Goal: Task Accomplishment & Management: Use online tool/utility

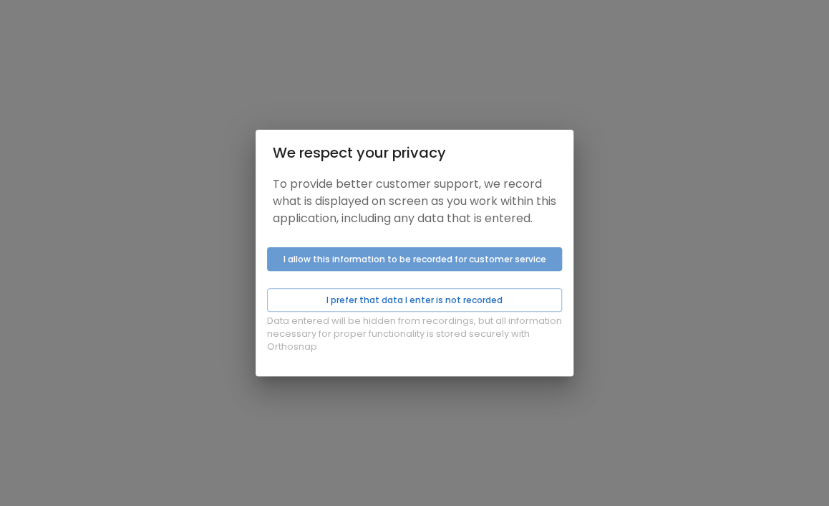
click at [410, 271] on button "I allow this information to be recorded for customer service" at bounding box center [414, 259] width 295 height 24
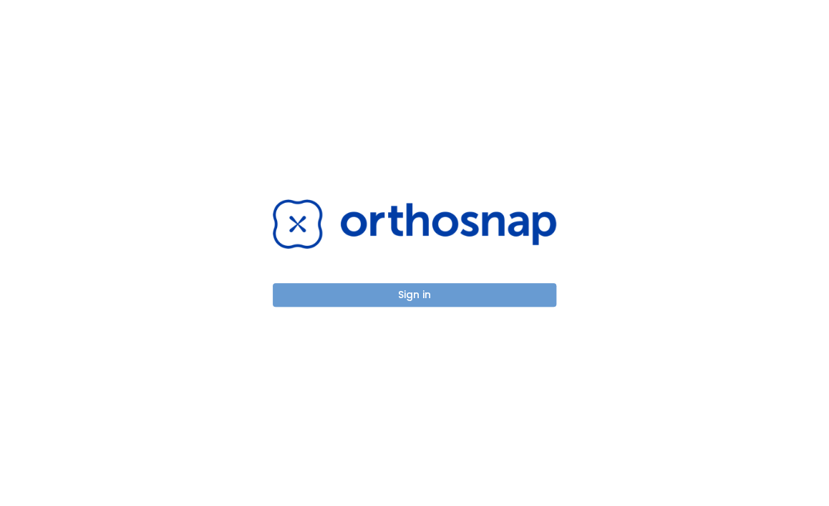
click at [415, 301] on button "Sign in" at bounding box center [415, 295] width 284 height 24
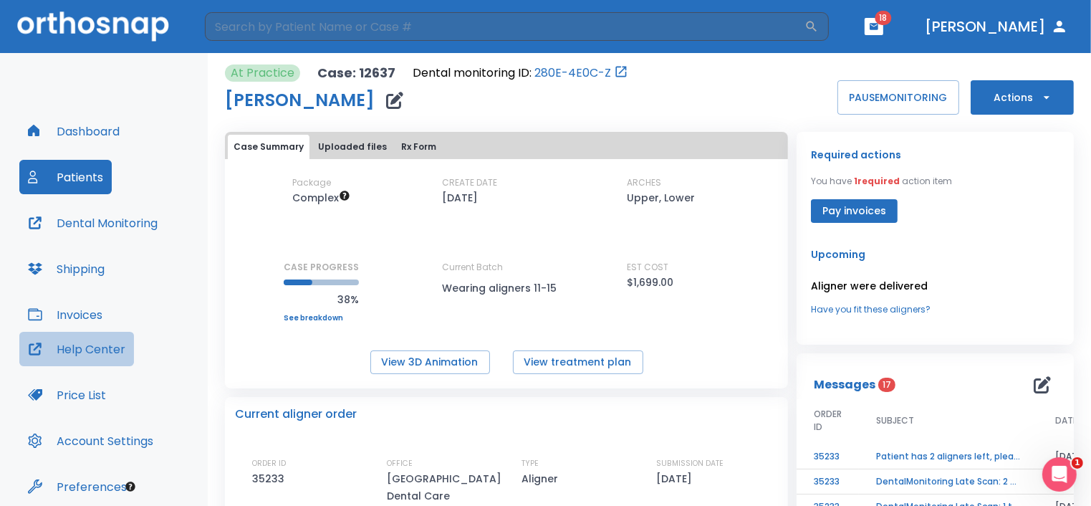
click at [103, 353] on button "Help Center" at bounding box center [76, 349] width 115 height 34
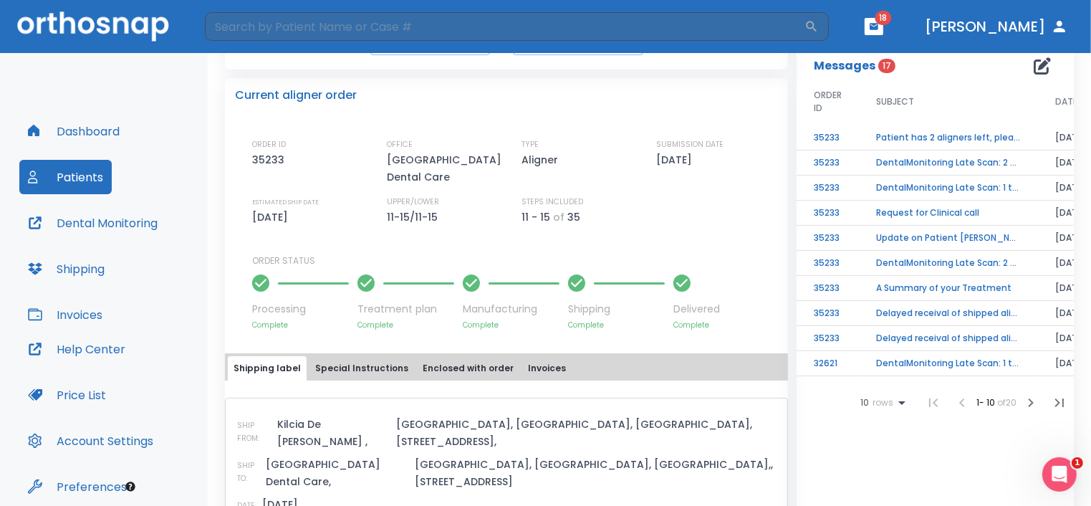
scroll to position [315, 0]
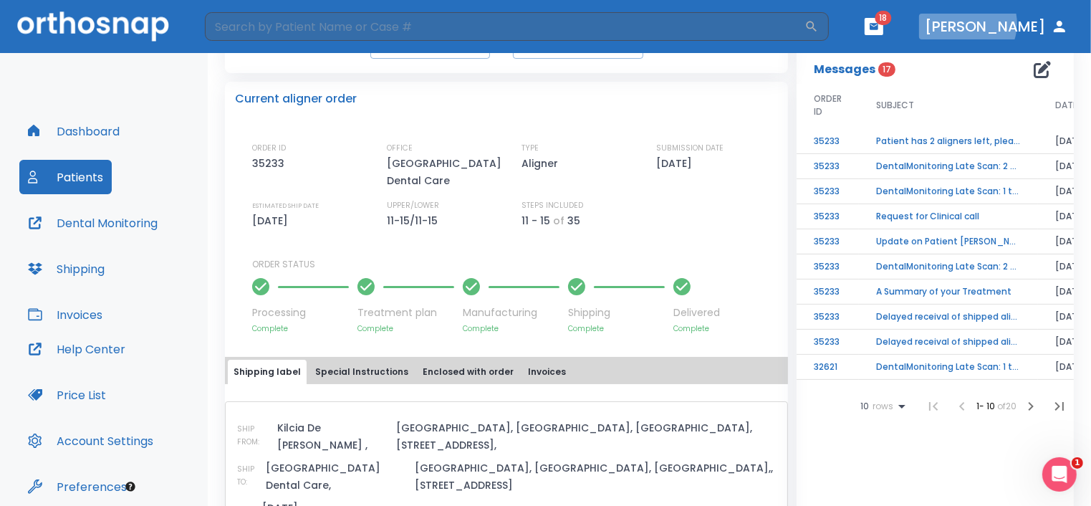
click at [1031, 24] on button "[PERSON_NAME]" at bounding box center [996, 27] width 155 height 26
click at [734, 271] on div "Processing Complete Treatment plan Complete Manufacturing Complete Shipping Com…" at bounding box center [515, 302] width 526 height 63
click at [80, 269] on button "Shipping" at bounding box center [66, 268] width 94 height 34
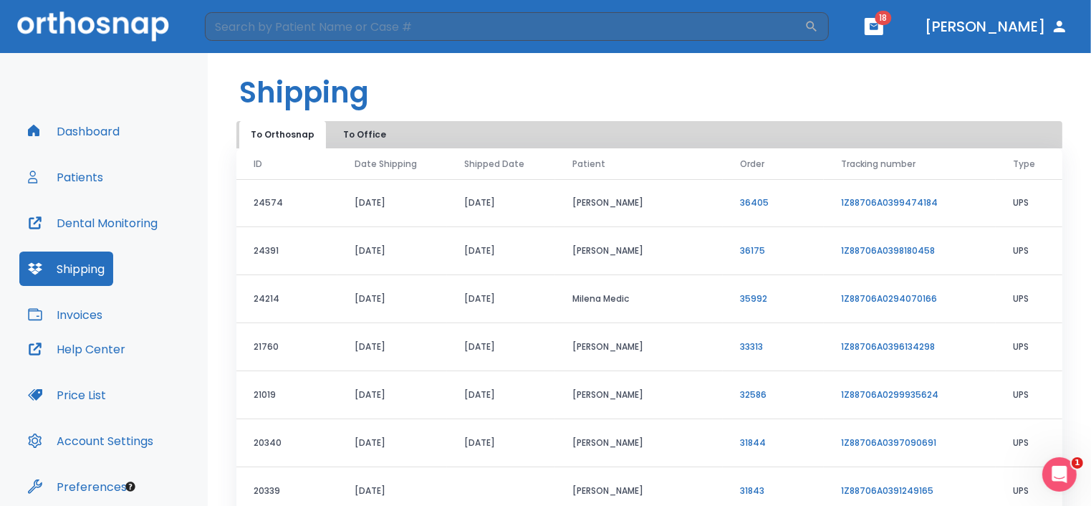
click at [596, 246] on td "[PERSON_NAME]" at bounding box center [639, 251] width 168 height 48
click at [742, 249] on link "36175" at bounding box center [752, 250] width 25 height 12
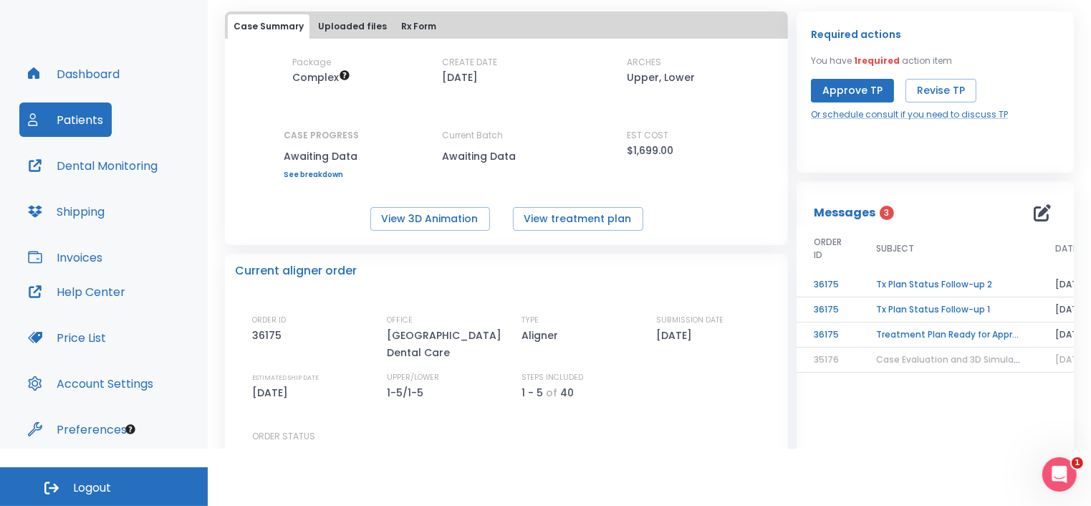
scroll to position [64, 0]
click at [925, 90] on button "Revise TP" at bounding box center [940, 89] width 71 height 24
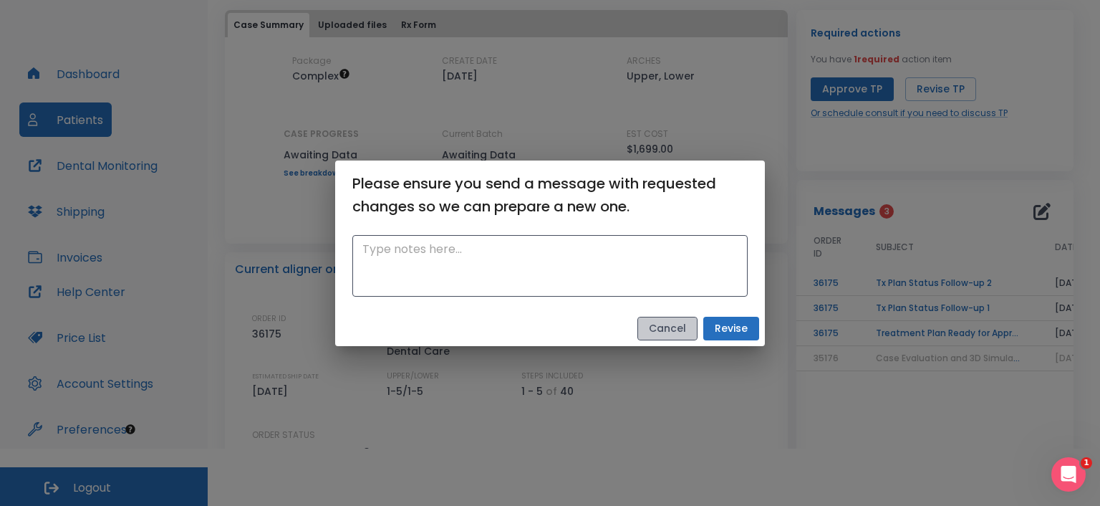
click at [656, 335] on button "Cancel" at bounding box center [667, 329] width 60 height 24
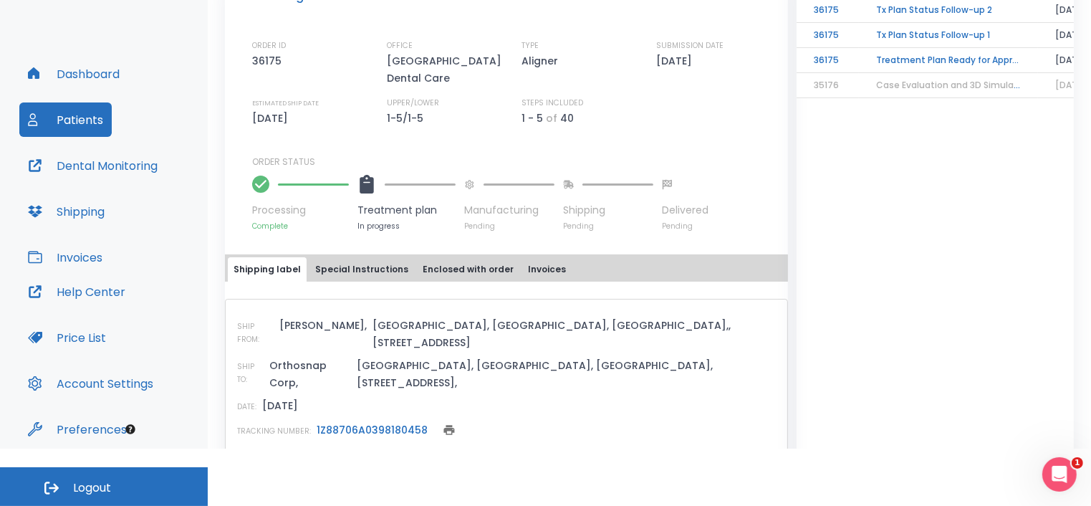
scroll to position [335, 0]
click at [444, 427] on icon "print" at bounding box center [449, 432] width 11 height 10
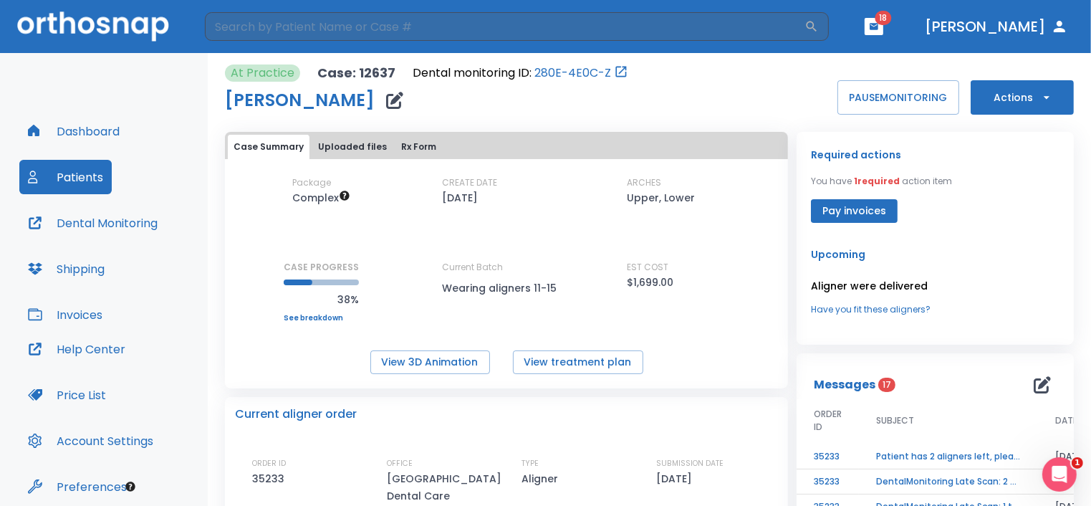
click at [66, 191] on button "Patients" at bounding box center [65, 177] width 92 height 34
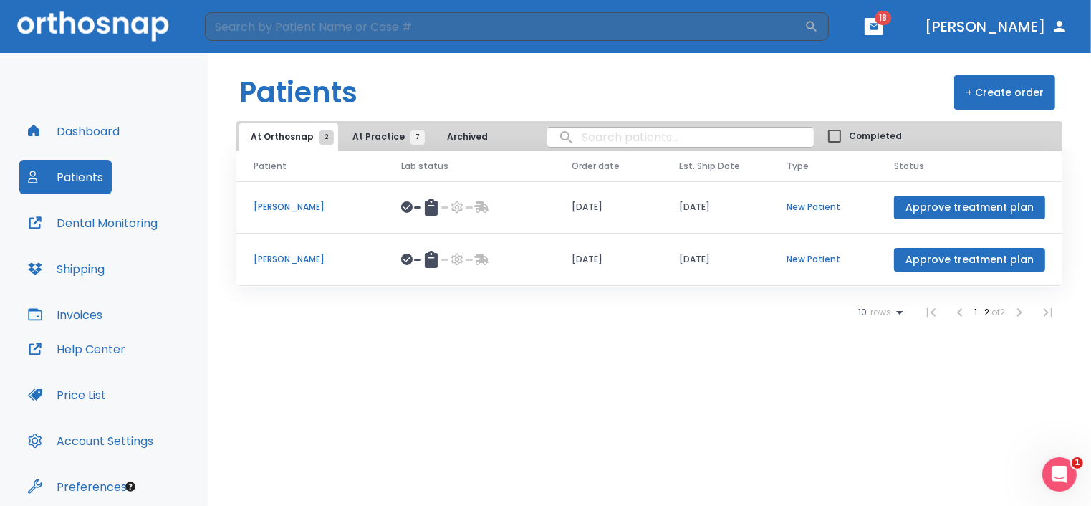
click at [286, 206] on p "[PERSON_NAME]" at bounding box center [310, 207] width 113 height 13
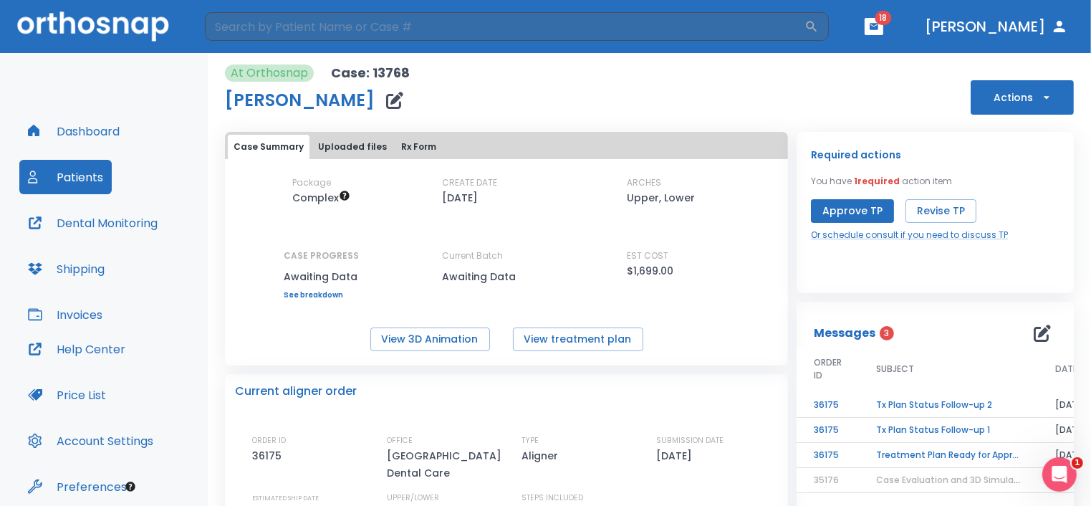
click at [829, 98] on icon "button" at bounding box center [1046, 97] width 14 height 14
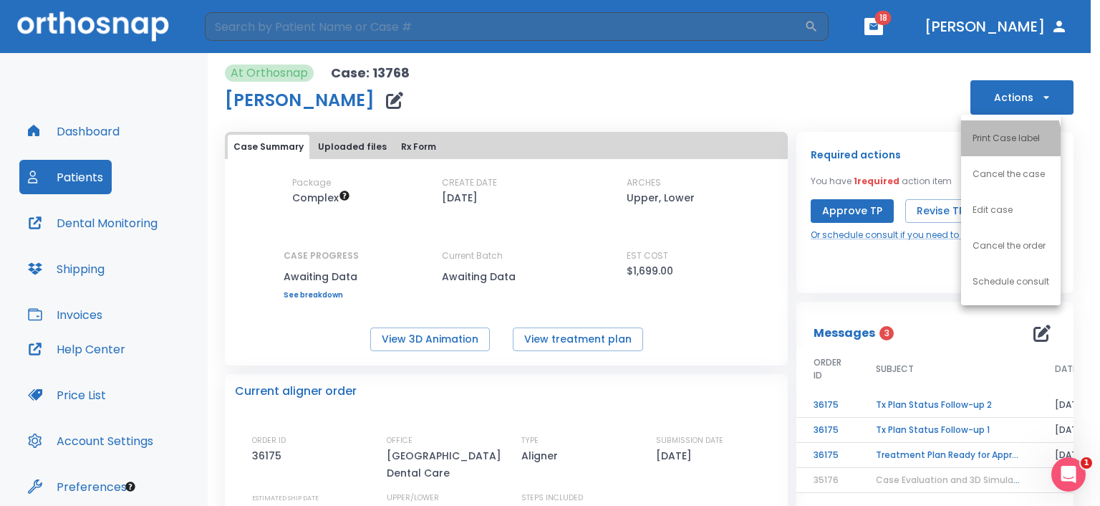
click at [829, 143] on p "Print Case label" at bounding box center [1006, 138] width 67 height 13
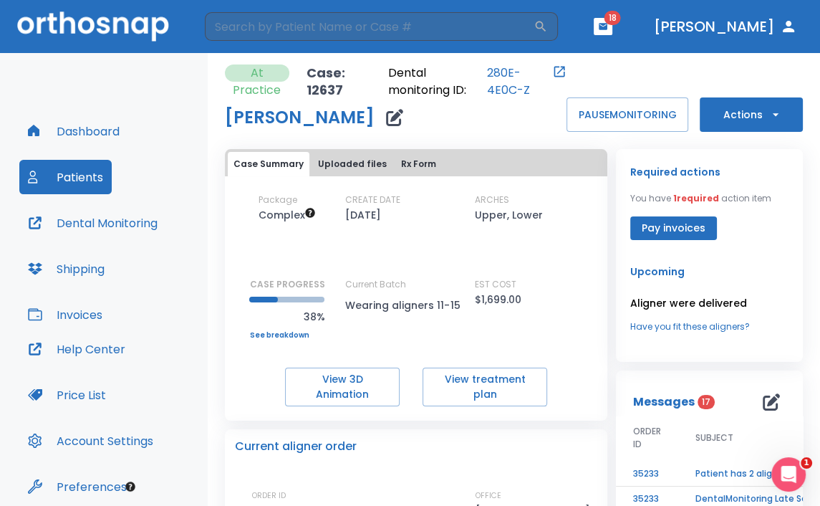
click at [82, 173] on button "Patients" at bounding box center [65, 177] width 92 height 34
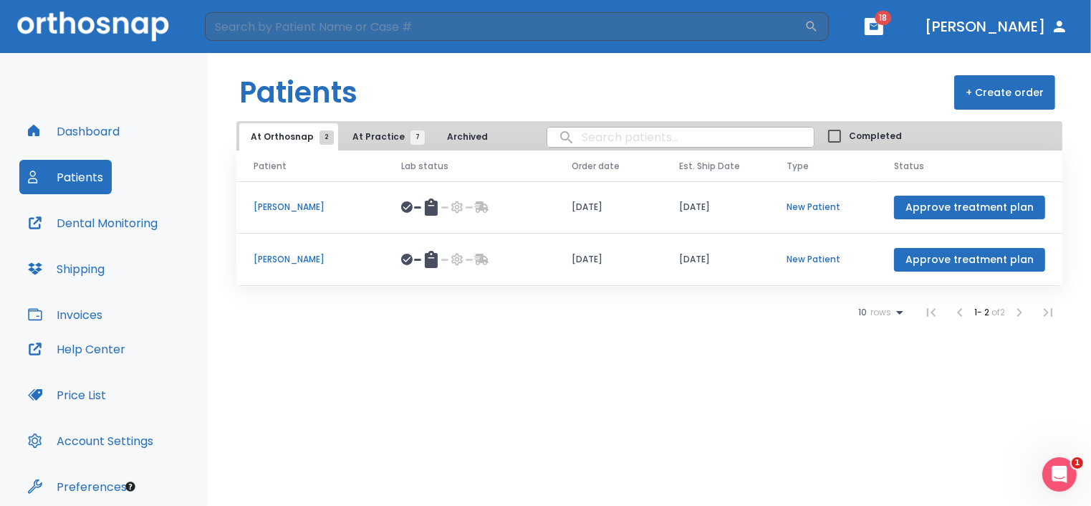
click at [274, 208] on p "[PERSON_NAME]" at bounding box center [310, 207] width 113 height 13
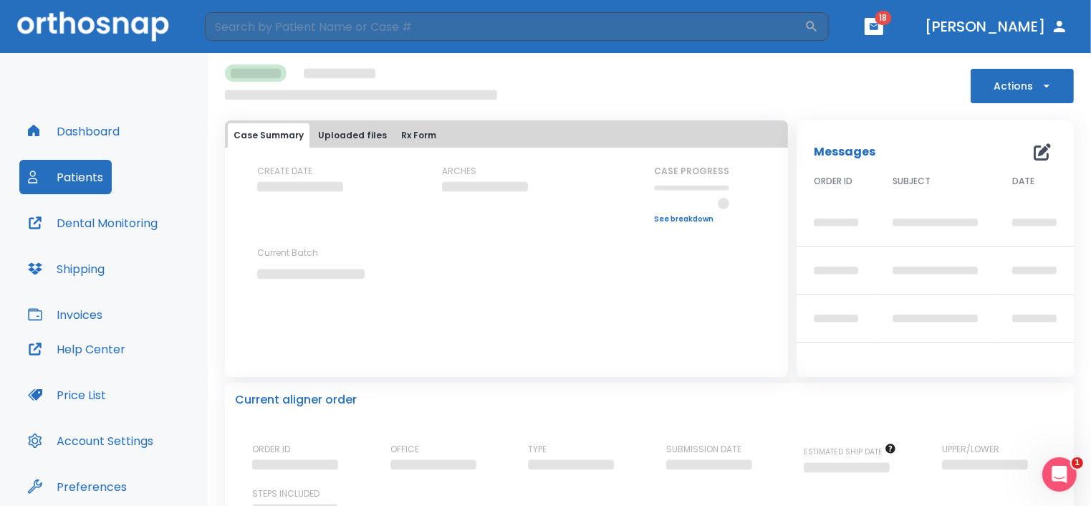
click at [274, 208] on div "CREATE DATE" at bounding box center [321, 194] width 129 height 59
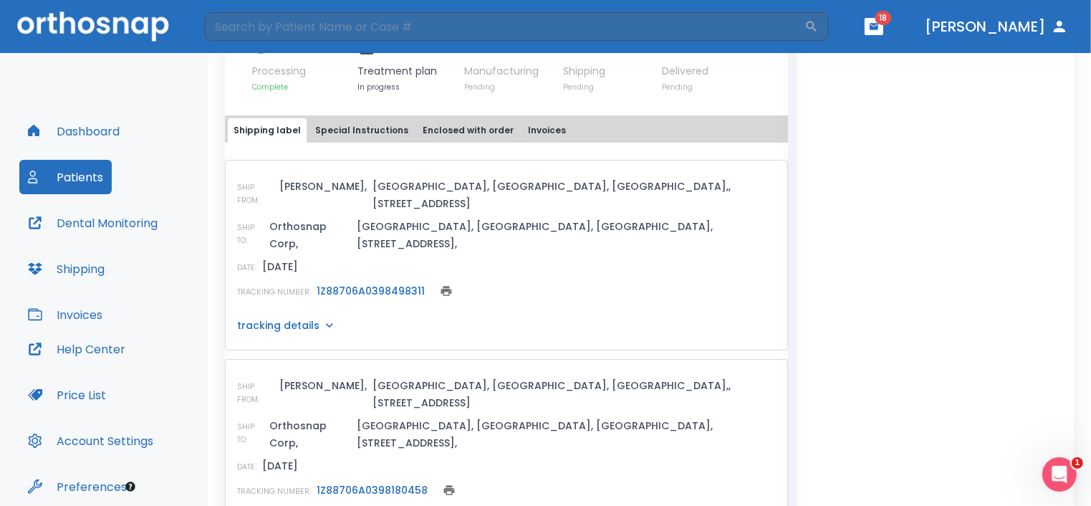
scroll to position [536, 0]
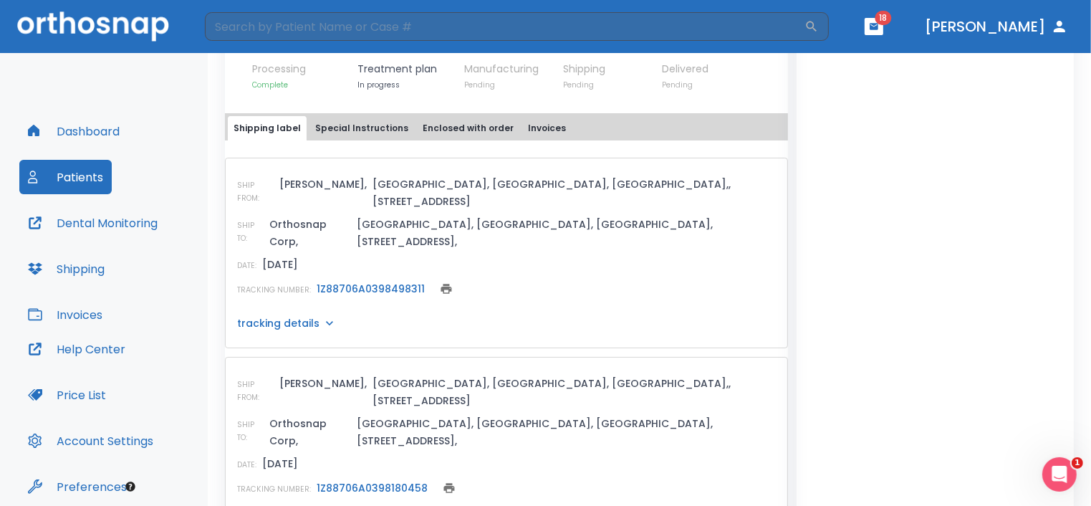
click at [441, 284] on icon "print" at bounding box center [446, 289] width 11 height 10
click at [441, 279] on icon at bounding box center [446, 289] width 20 height 20
